Goal: Obtain resource: Download file/media

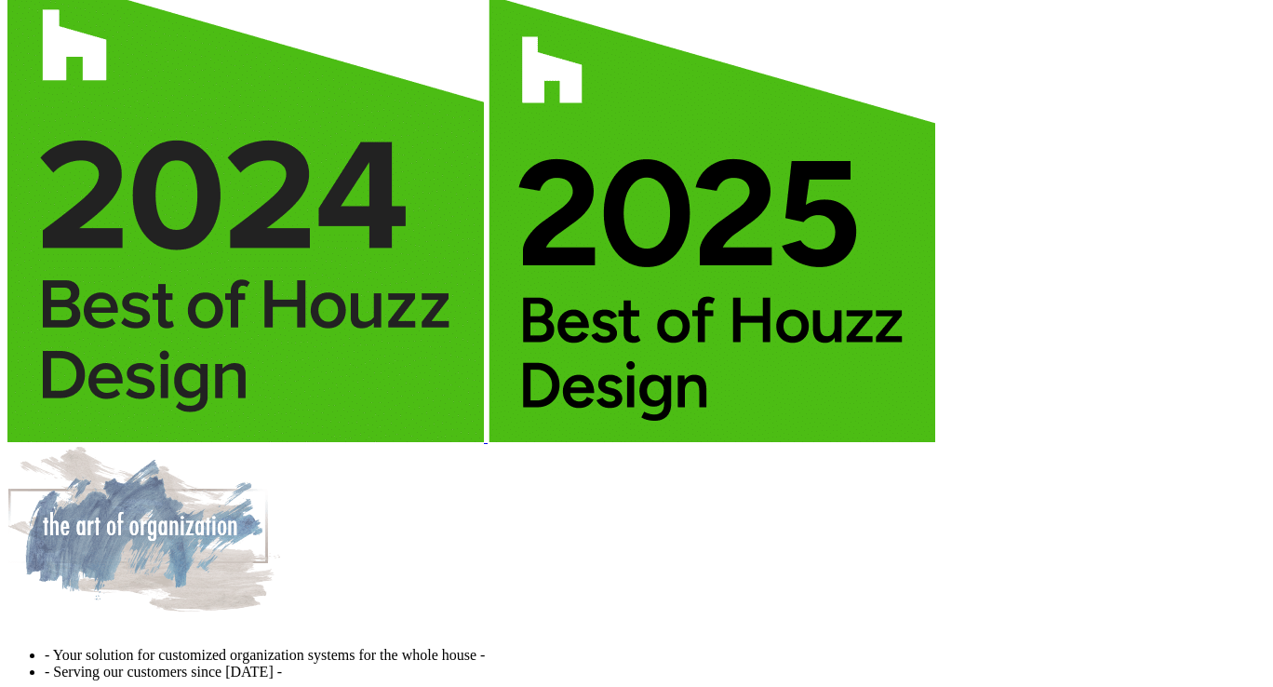
scroll to position [3910, 0]
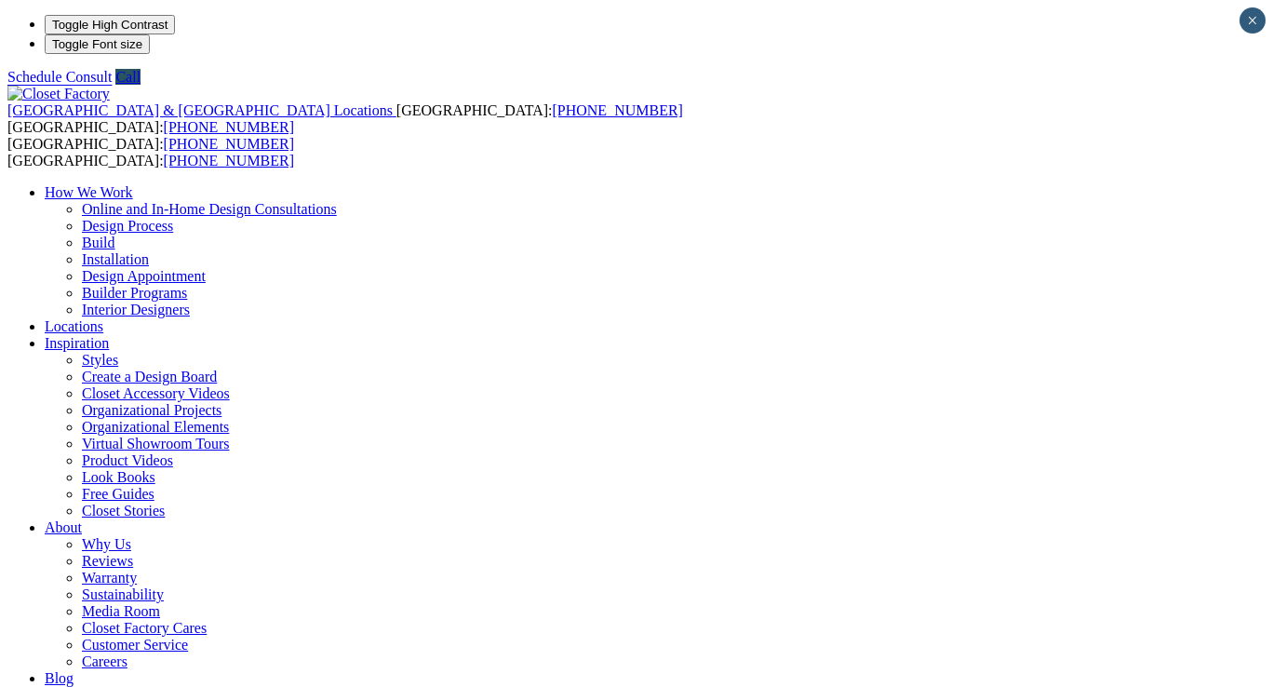
drag, startPoint x: 471, startPoint y: 547, endPoint x: 514, endPoint y: 543, distance: 43.1
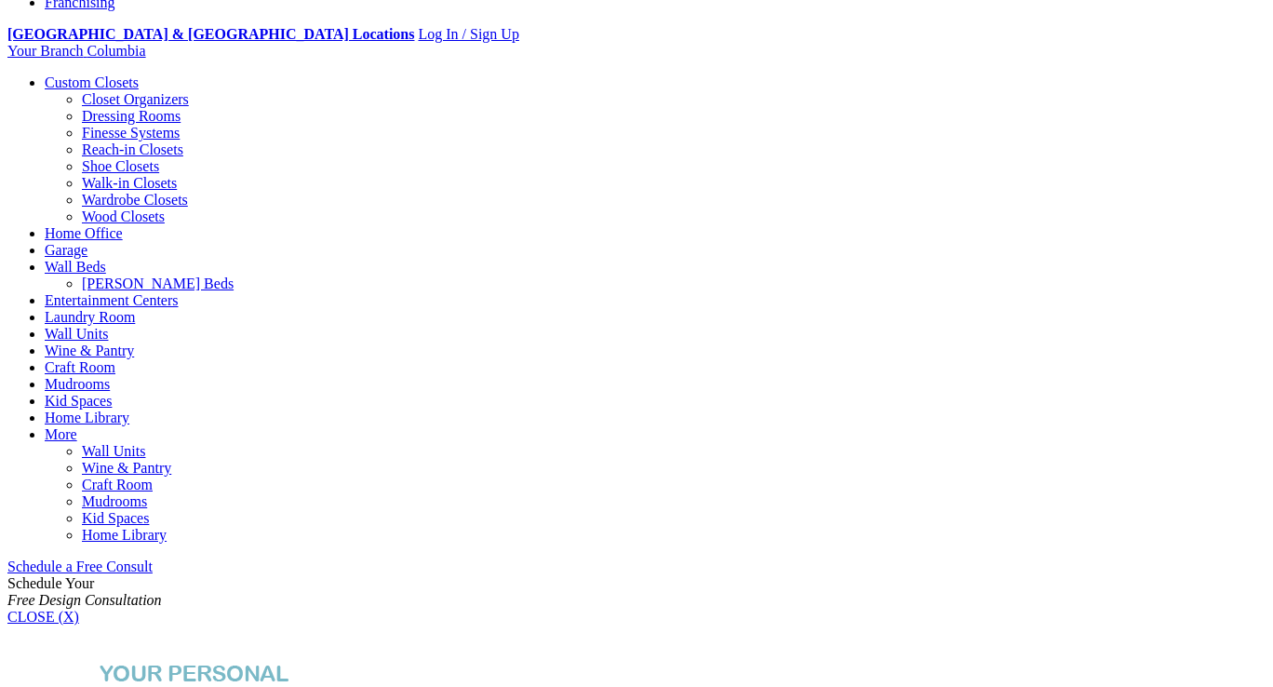
scroll to position [652, 0]
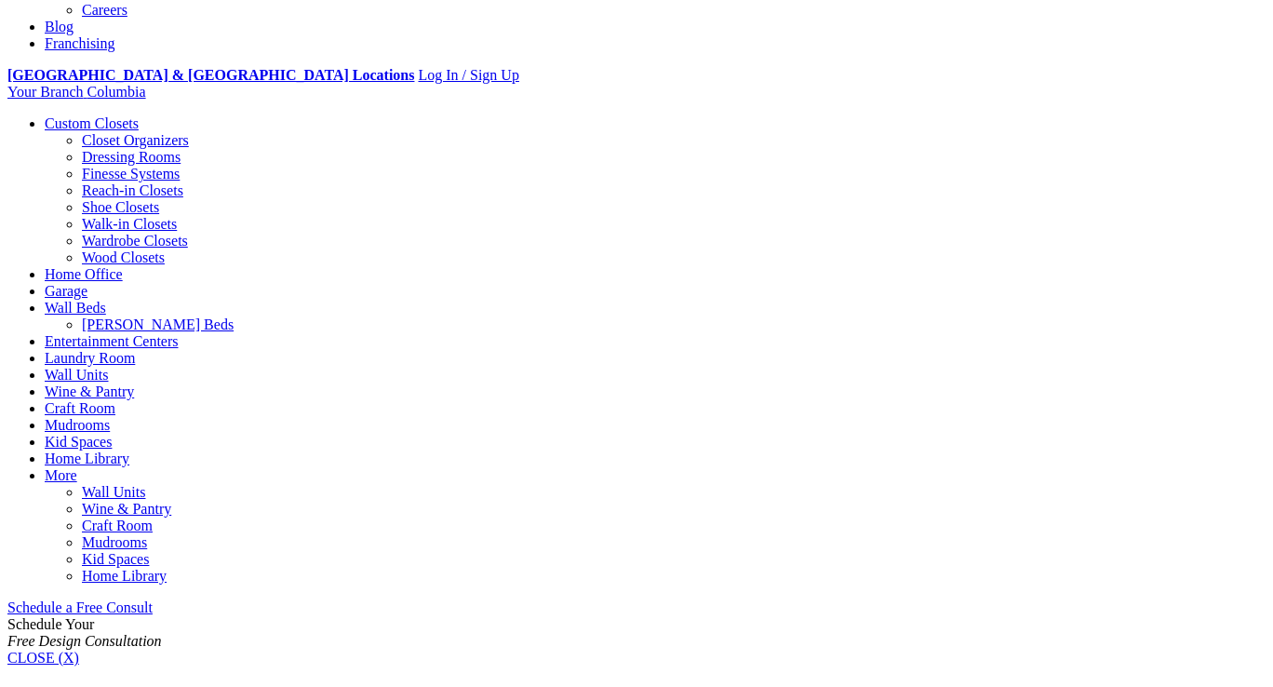
drag, startPoint x: 398, startPoint y: 416, endPoint x: 400, endPoint y: 437, distance: 21.5
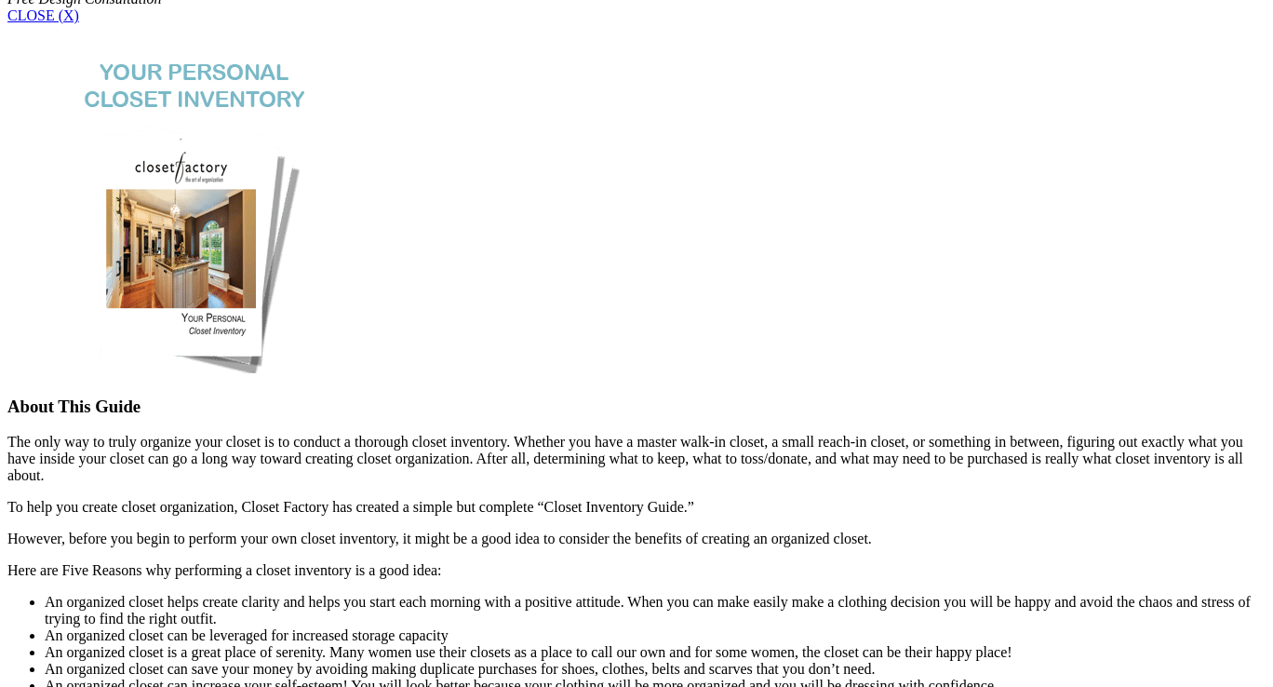
scroll to position [1582, 0]
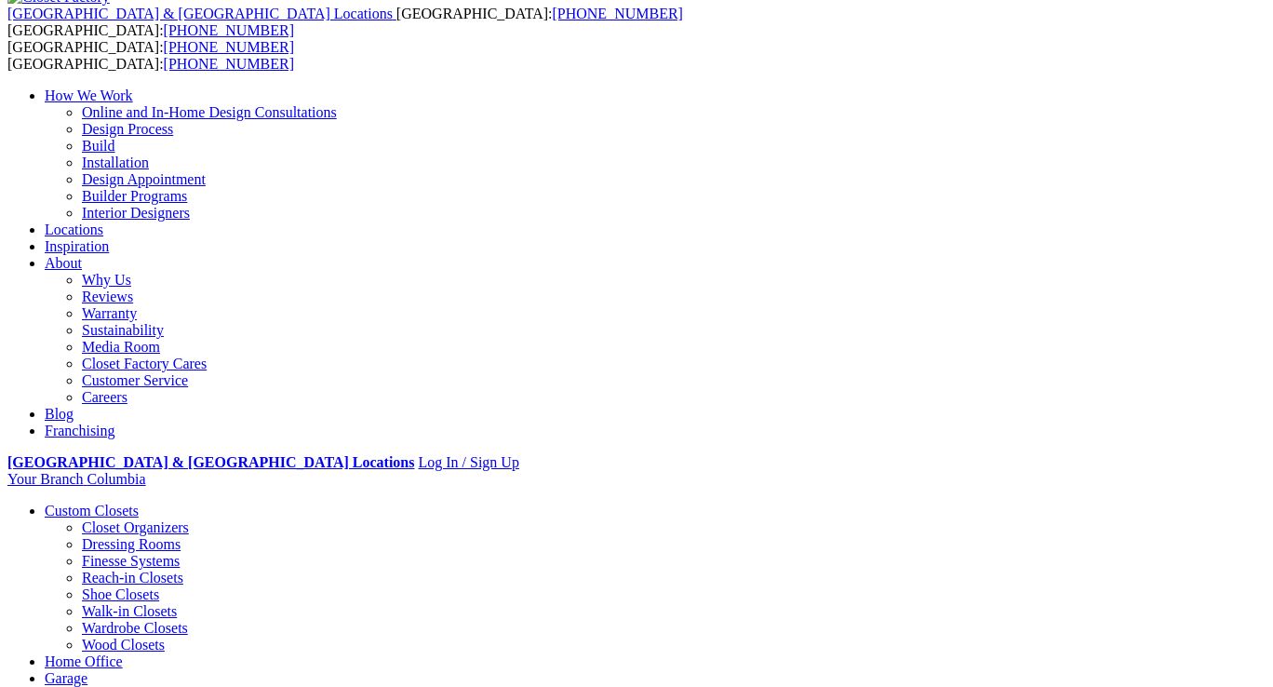
scroll to position [93, 0]
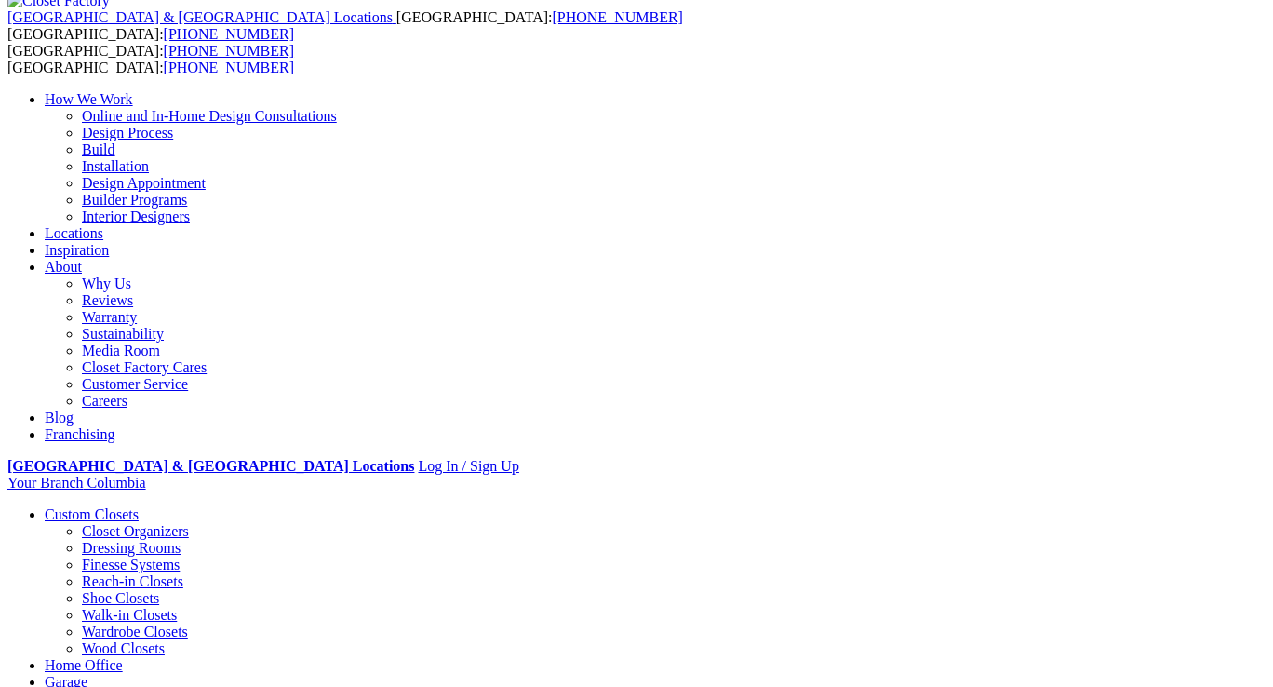
drag, startPoint x: 611, startPoint y: 117, endPoint x: 614, endPoint y: 238, distance: 121.1
drag, startPoint x: 608, startPoint y: 264, endPoint x: 605, endPoint y: 274, distance: 9.7
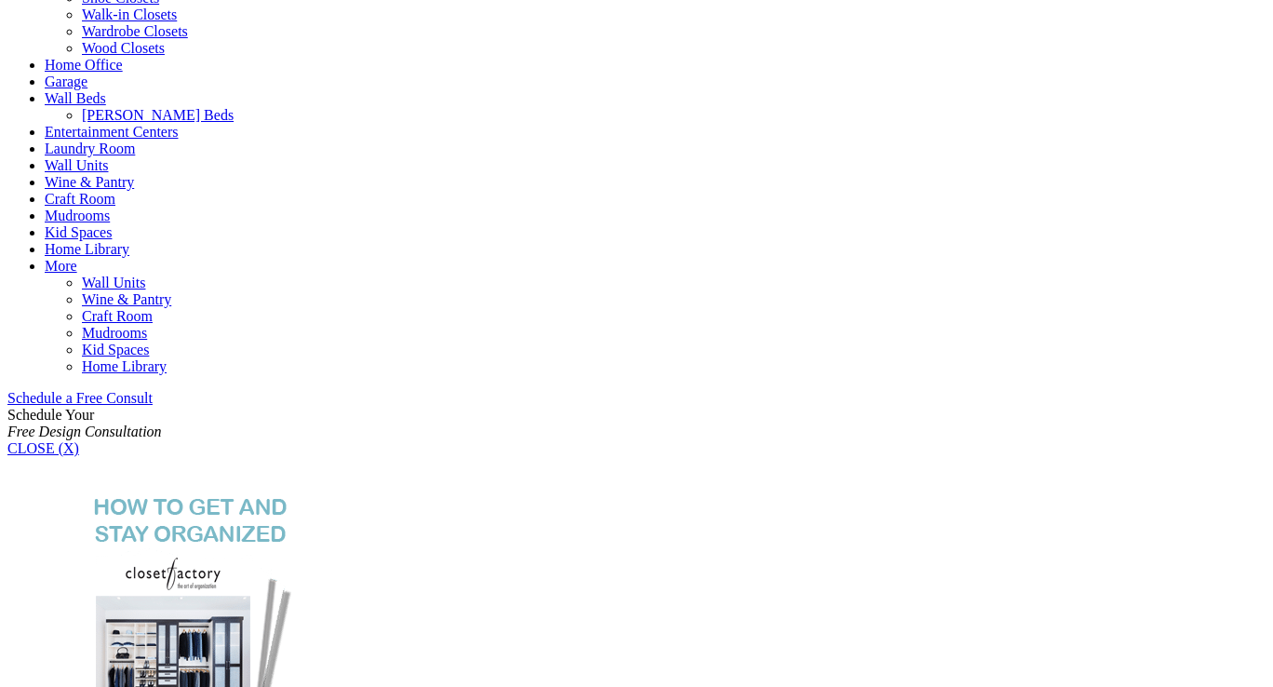
scroll to position [652, 0]
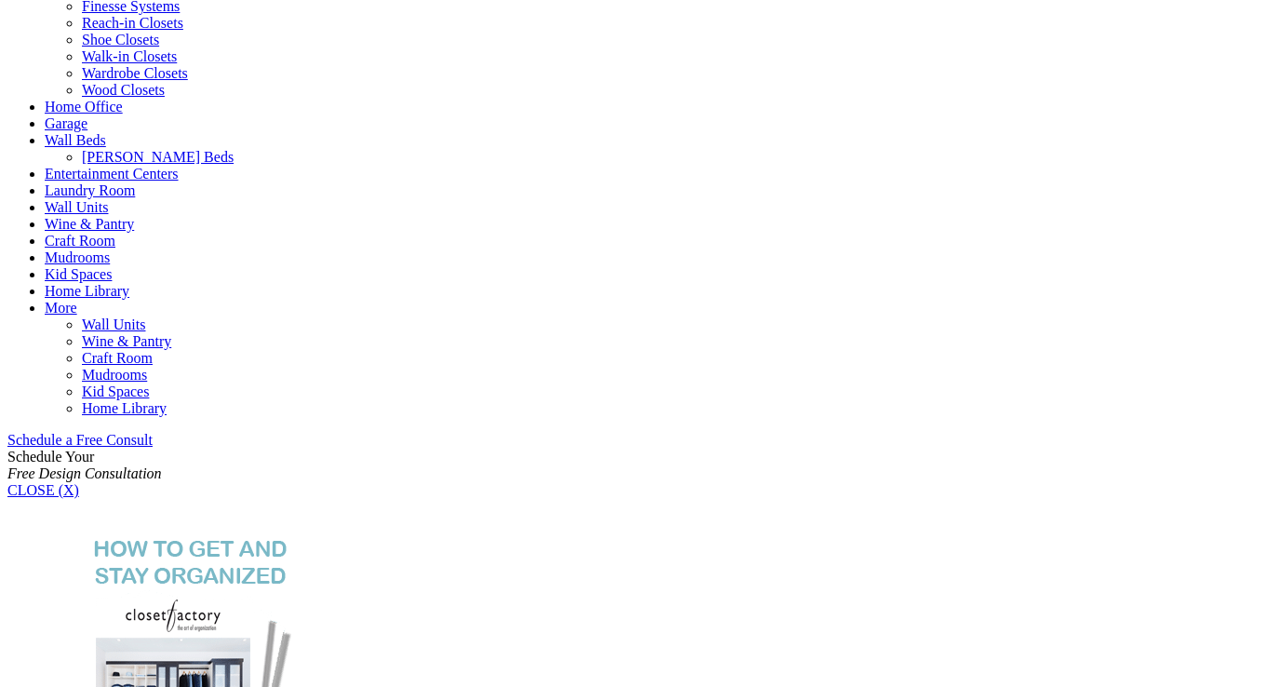
drag, startPoint x: 437, startPoint y: 288, endPoint x: 393, endPoint y: 289, distance: 43.8
drag, startPoint x: 388, startPoint y: 289, endPoint x: 555, endPoint y: 289, distance: 166.6
drag, startPoint x: 596, startPoint y: 286, endPoint x: 633, endPoint y: 286, distance: 37.2
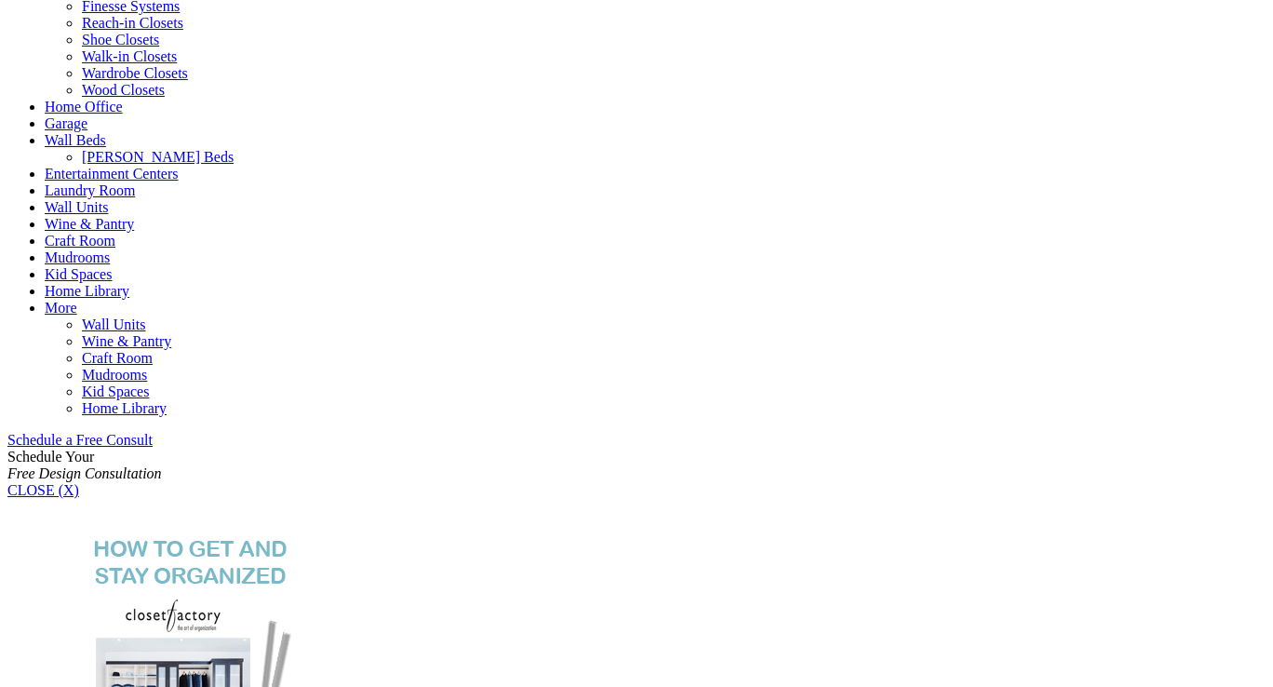
drag, startPoint x: 678, startPoint y: 286, endPoint x: 736, endPoint y: 297, distance: 59.7
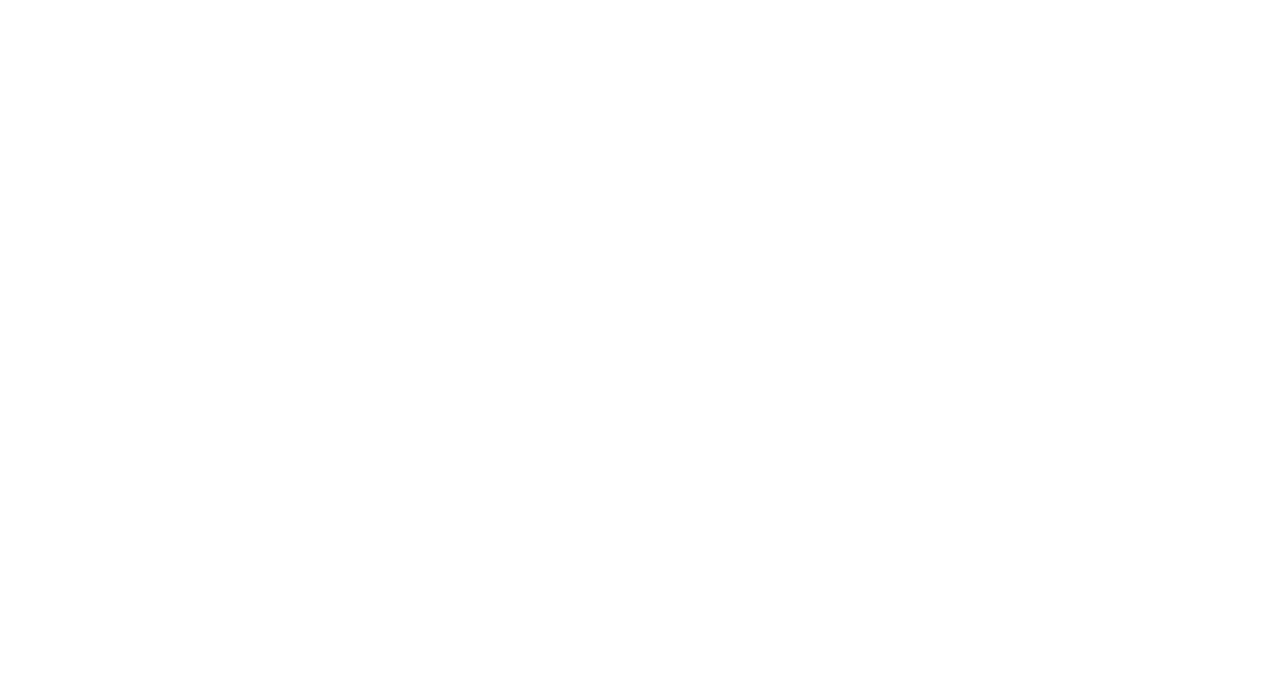
scroll to position [4561, 0]
